Goal: Task Accomplishment & Management: Manage account settings

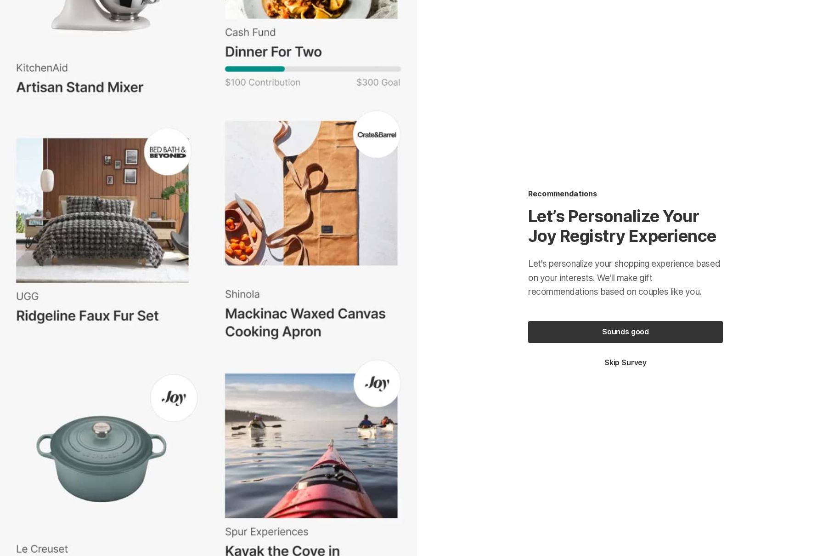
click at [616, 359] on button "Skip Survey" at bounding box center [625, 362] width 195 height 10
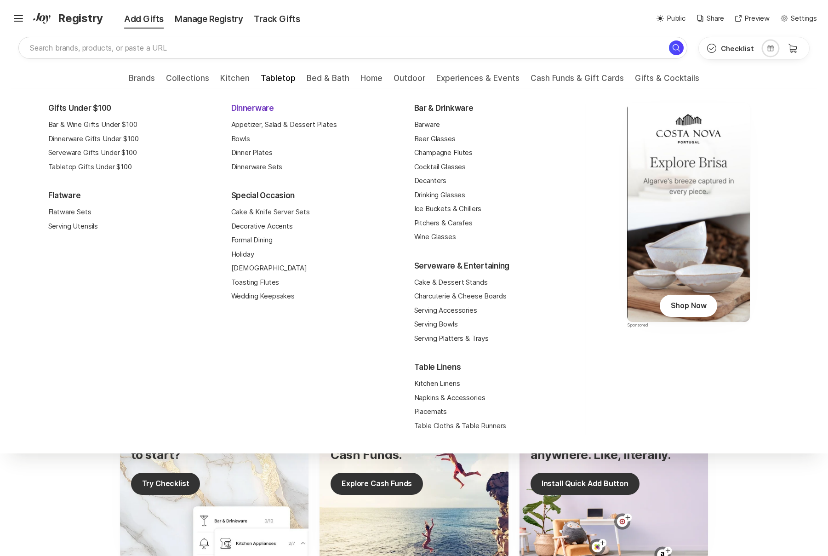
click at [263, 109] on link "Dinnerware" at bounding box center [252, 108] width 43 height 11
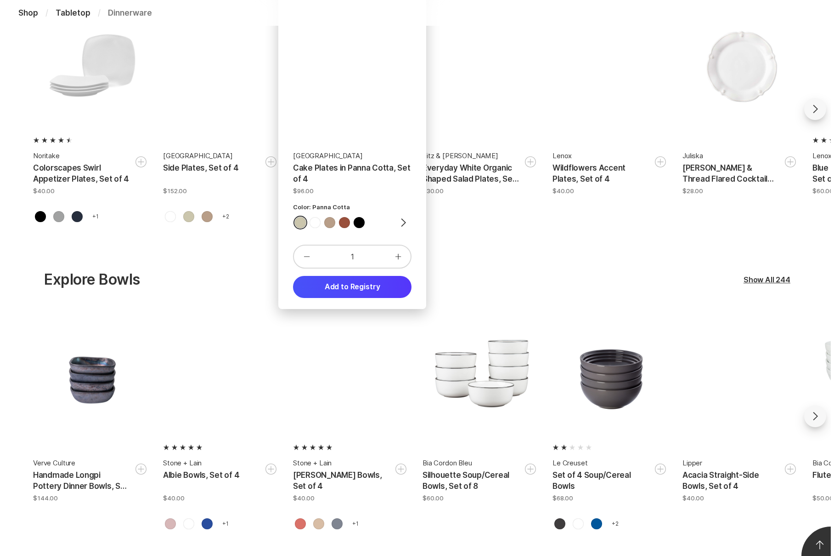
scroll to position [225, 0]
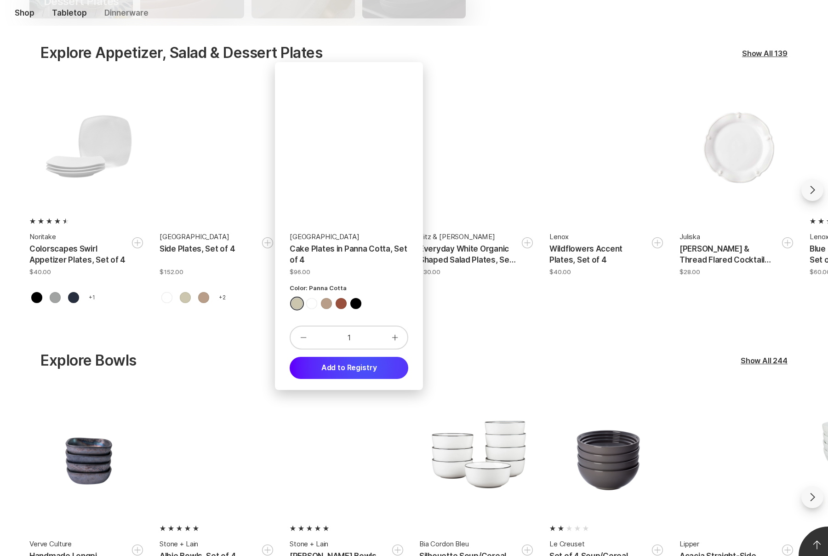
click at [366, 369] on button "Add to Registry" at bounding box center [348, 368] width 119 height 22
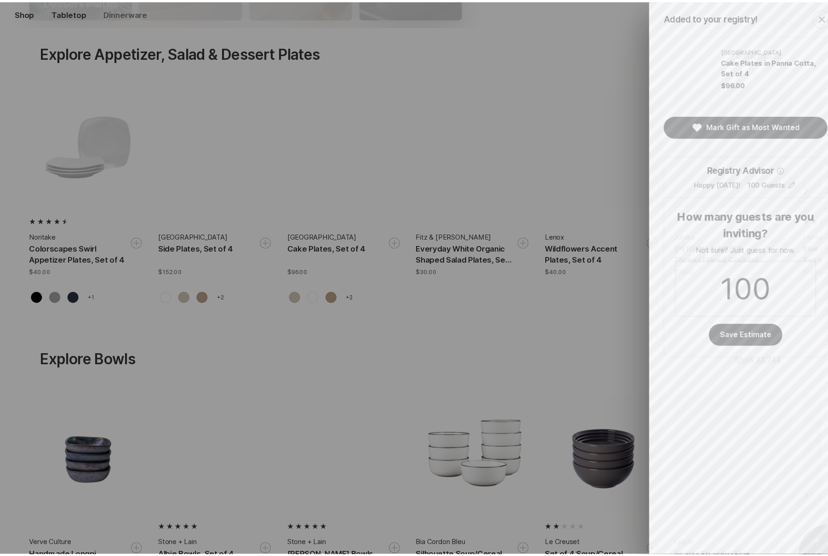
scroll to position [0, 0]
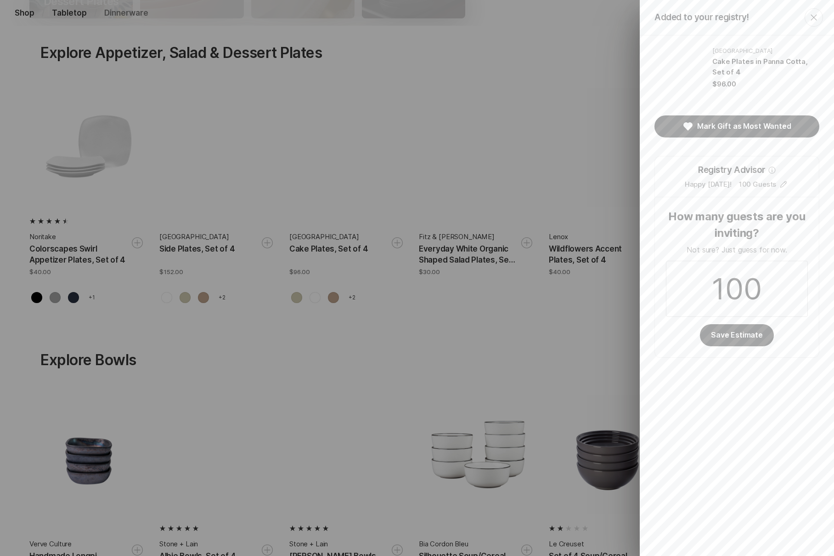
click at [400, 123] on div "Added to your registry! Close East Fork Cake Plates in Panna Cotta, Set of 4 $9…" at bounding box center [417, 278] width 834 height 556
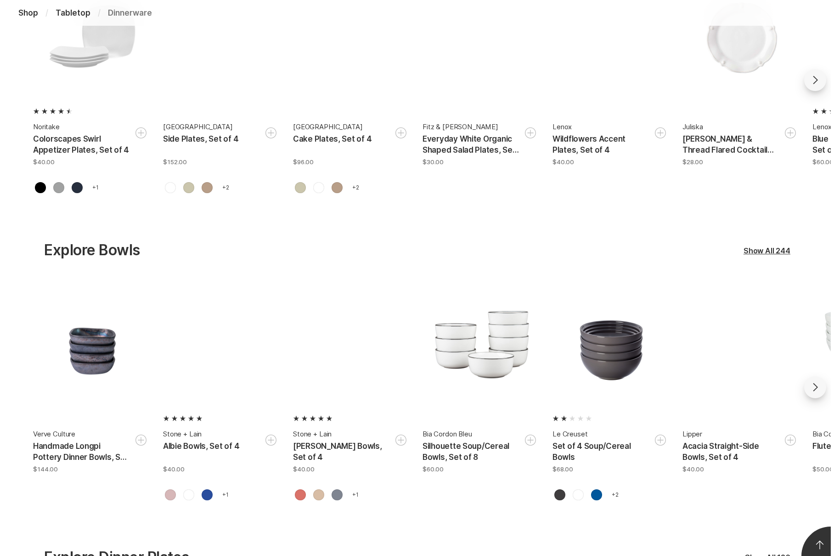
scroll to position [529, 0]
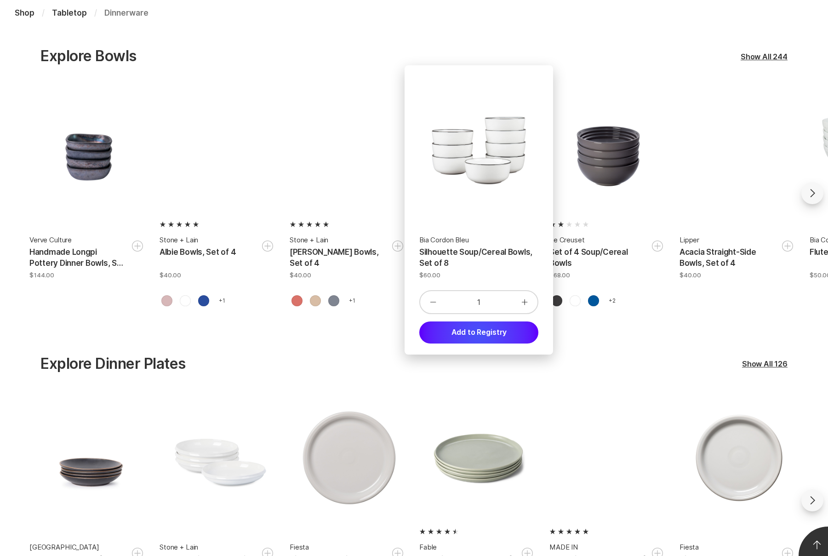
click at [479, 335] on button "Add to Registry" at bounding box center [478, 332] width 119 height 22
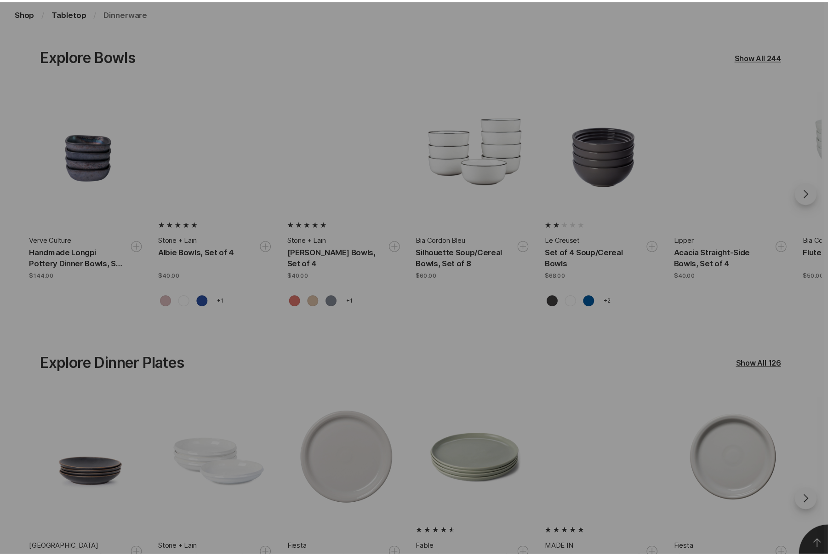
scroll to position [0, 0]
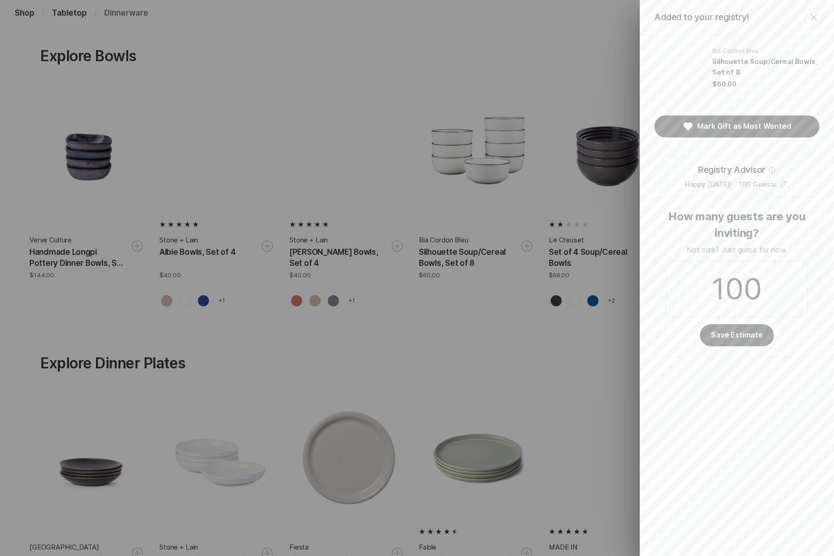
click at [815, 15] on icon "Close" at bounding box center [814, 17] width 11 height 11
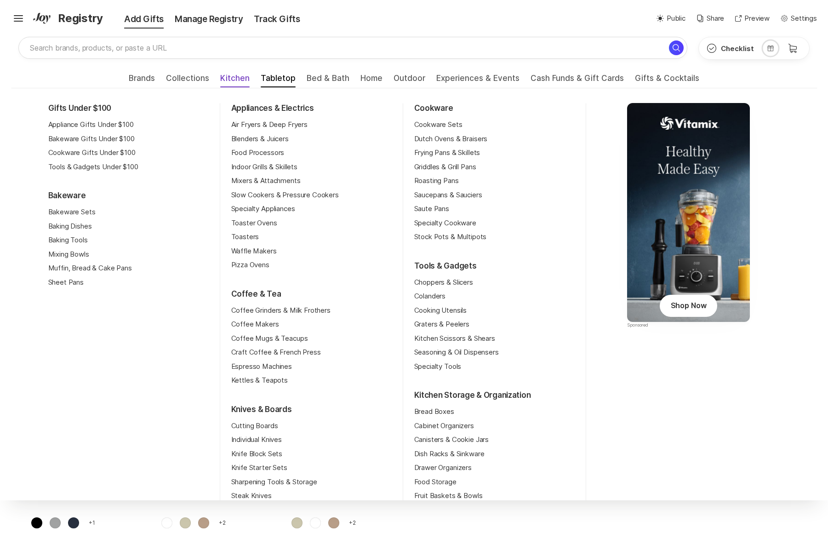
click at [237, 78] on span "Kitchen" at bounding box center [234, 81] width 29 height 15
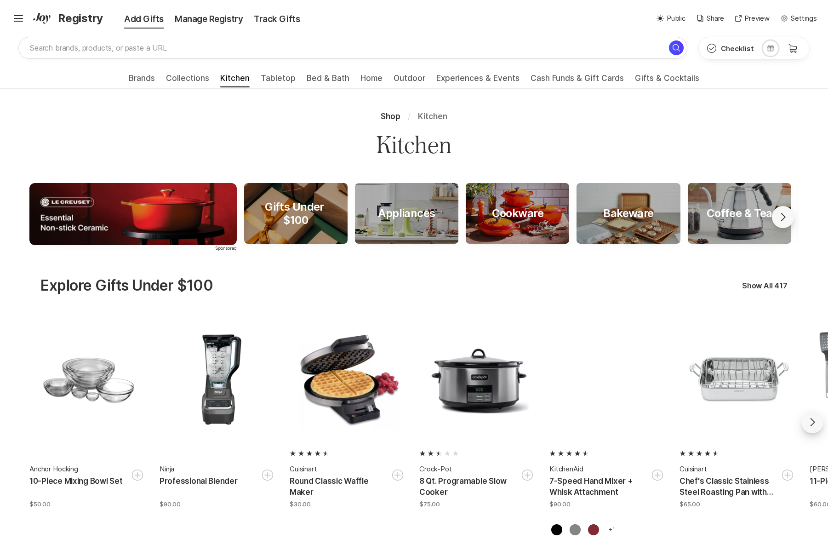
click at [200, 207] on img at bounding box center [132, 214] width 207 height 62
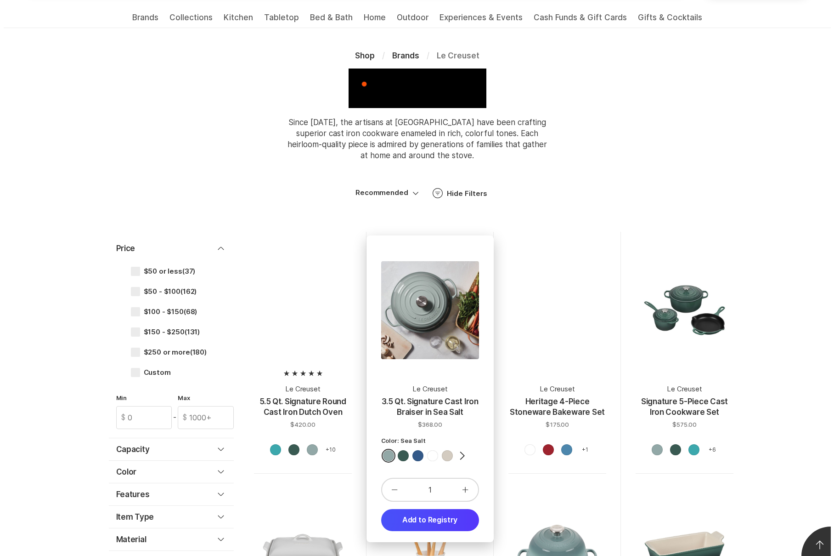
scroll to position [61, 0]
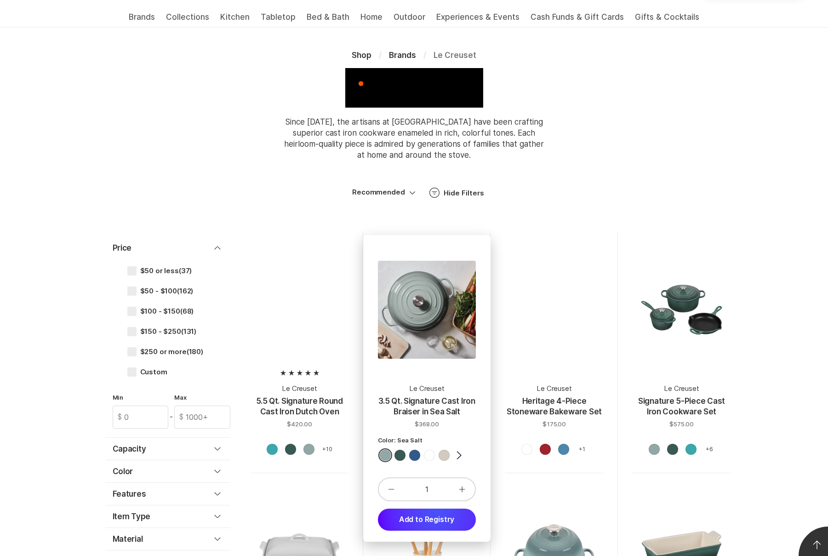
click at [437, 512] on button "Add to Registry" at bounding box center [427, 519] width 98 height 22
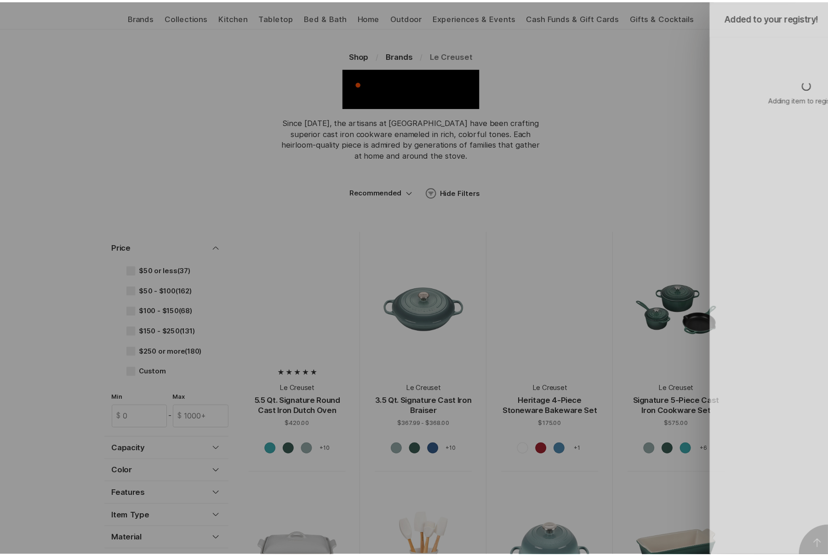
scroll to position [0, 0]
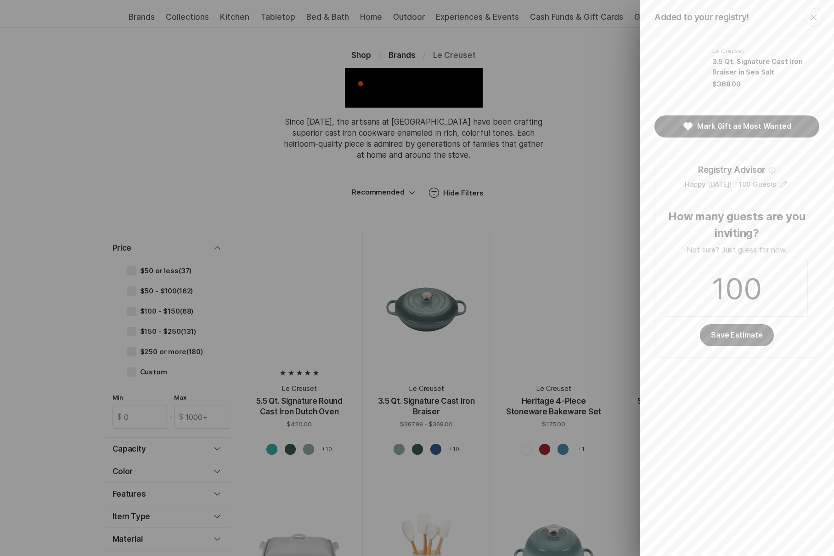
click at [594, 78] on div "Added to your registry! Close Le Creuset 3.5 Qt. Signature Cast Iron Braiser in…" at bounding box center [417, 278] width 834 height 556
